Goal: Information Seeking & Learning: Learn about a topic

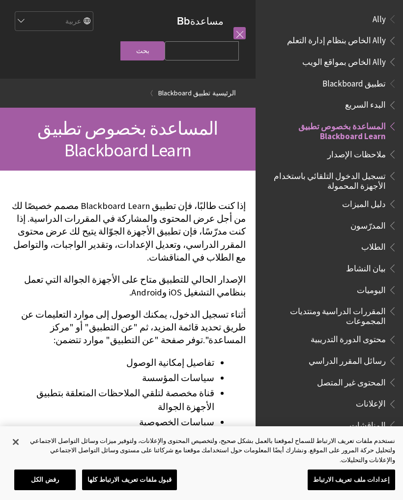
scroll to position [102, 0]
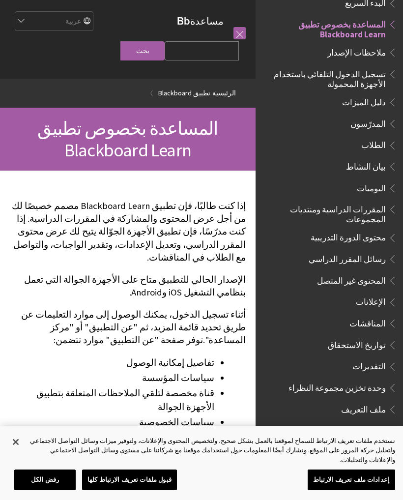
click at [376, 75] on span "تسجيل الدخول التلقائي باستخدام الأجهزة المحمولة" at bounding box center [326, 77] width 118 height 23
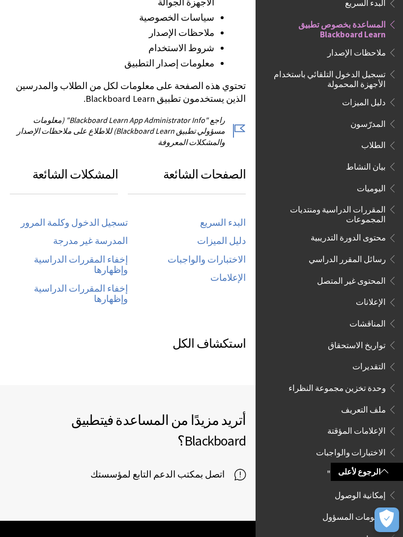
scroll to position [404, 0]
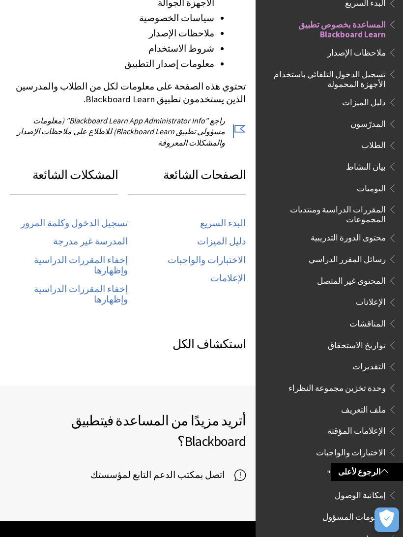
click at [111, 236] on link "المدرسة غير مدرجة" at bounding box center [90, 241] width 75 height 11
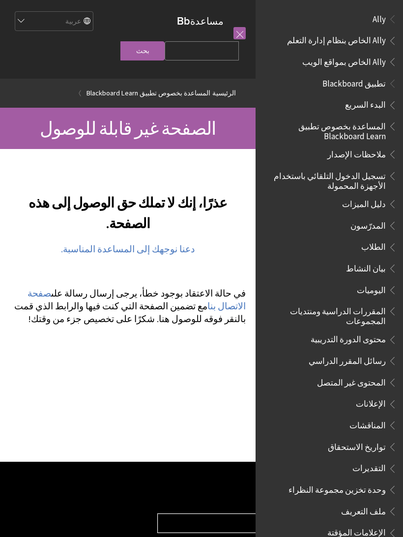
click at [171, 252] on link "دعنا نوجهك إلى المساعدة المناسبة." at bounding box center [128, 249] width 134 height 12
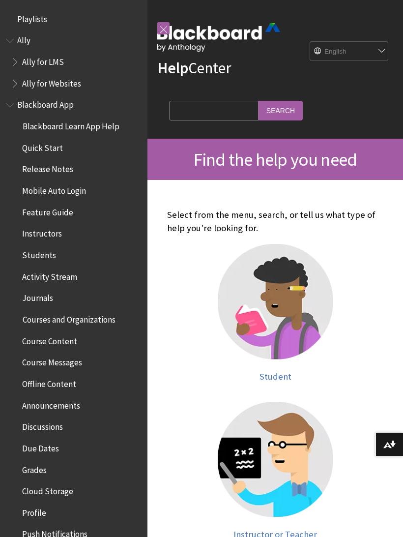
click at [382, 47] on select "English عربية Català Cymraeg Deutsch Español Suomi Français עברית Italiano 日本語 …" at bounding box center [349, 52] width 79 height 20
select select "/ar-sa"
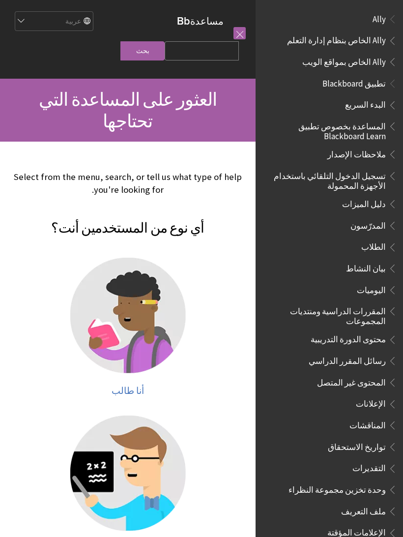
click at [135, 385] on span "أنا طالب" at bounding box center [128, 390] width 32 height 11
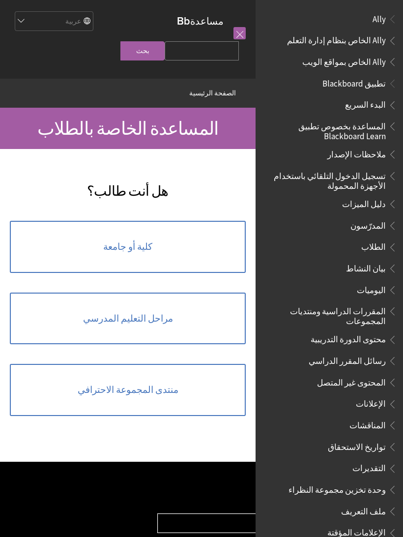
click at [170, 248] on link "كلية أو جامعة" at bounding box center [128, 247] width 236 height 52
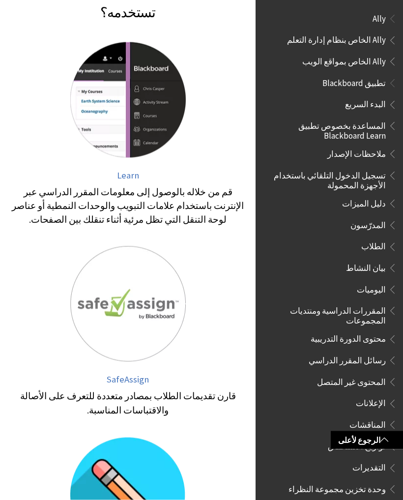
scroll to position [216, 0]
